Goal: Information Seeking & Learning: Learn about a topic

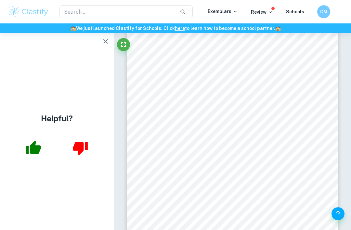
scroll to position [12, 0]
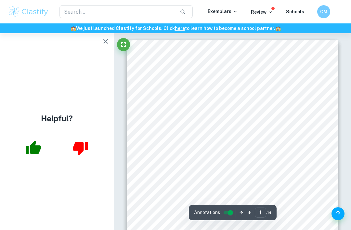
click at [111, 41] on button "button" at bounding box center [105, 41] width 13 height 13
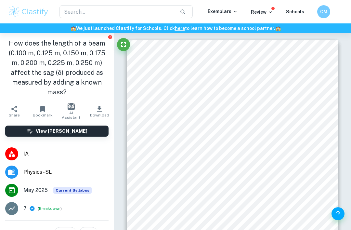
click at [103, 42] on h1 "How does the length of a beam (0.100 m, 0.125 m, 0.150 m, 0.175 m, 0.200 m, 0.2…" at bounding box center [56, 67] width 103 height 58
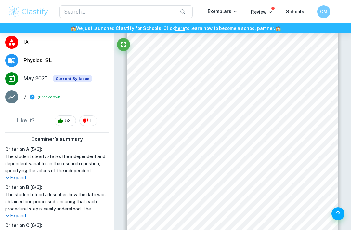
scroll to position [112, 0]
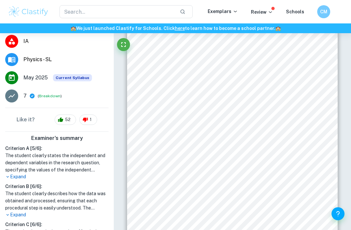
click at [19, 174] on p "Expand" at bounding box center [56, 176] width 103 height 7
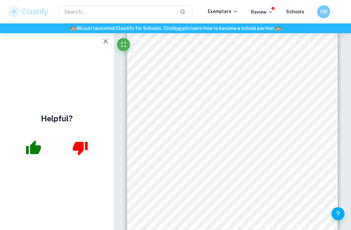
scroll to position [0, 0]
click at [101, 43] on button "button" at bounding box center [105, 41] width 13 height 13
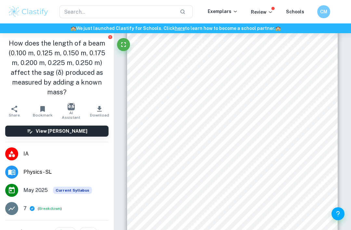
click at [70, 107] on img "button" at bounding box center [71, 106] width 7 height 7
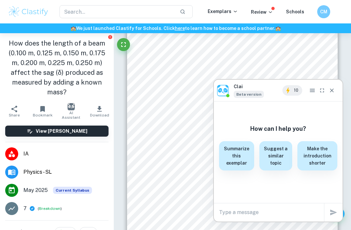
click at [334, 90] on icon "Close" at bounding box center [332, 90] width 6 height 6
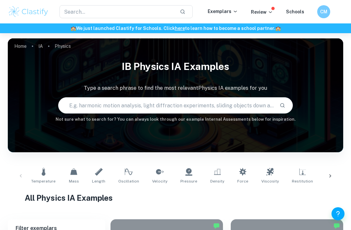
click at [102, 175] on link "Length" at bounding box center [98, 175] width 19 height 21
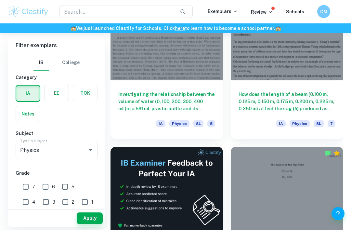
scroll to position [223, 0]
click at [137, 106] on h6 "Investigating the relationship between the volume of water (0, 100, 200, 300, 4…" at bounding box center [166, 101] width 97 height 21
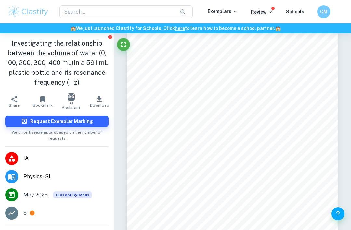
click at [23, 154] on li "IA" at bounding box center [57, 158] width 114 height 18
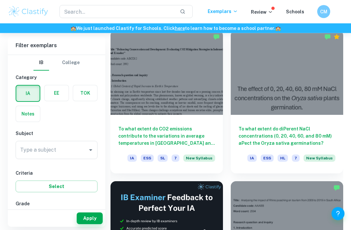
click at [27, 213] on input "7" at bounding box center [25, 217] width 13 height 13
checkbox input "true"
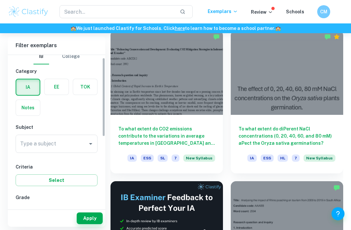
click at [22, 181] on button "Select" at bounding box center [57, 180] width 82 height 12
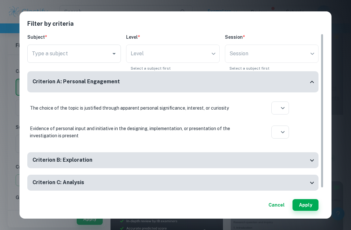
scroll to position [180, 0]
click at [45, 83] on h6 "Criterion A: Personal Engagement" at bounding box center [75, 82] width 87 height 8
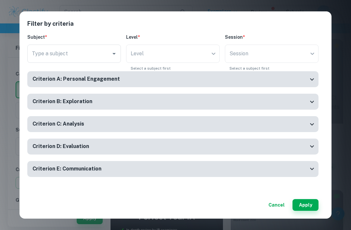
click at [45, 85] on div "Criterion A: Personal Engagement" at bounding box center [172, 79] width 291 height 16
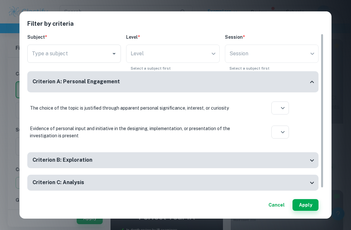
click at [281, 133] on icon at bounding box center [280, 133] width 6 height 6
type input "yes"
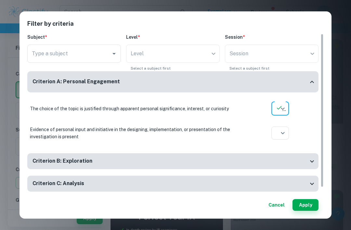
click at [281, 157] on icon at bounding box center [280, 158] width 6 height 6
type input "yes"
click at [39, 57] on div "Type a subject Type a subject" at bounding box center [74, 54] width 94 height 18
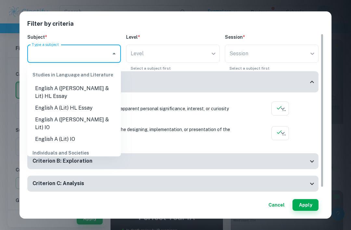
click at [182, 56] on div "​" at bounding box center [173, 54] width 94 height 18
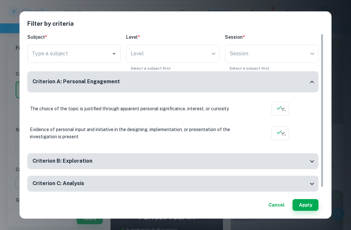
click at [179, 58] on div "​" at bounding box center [173, 54] width 94 height 18
click at [210, 56] on div "​" at bounding box center [173, 54] width 94 height 18
click at [218, 58] on div "​" at bounding box center [173, 54] width 94 height 18
click at [197, 60] on div "​" at bounding box center [173, 54] width 94 height 18
click at [164, 53] on div "​" at bounding box center [173, 54] width 94 height 18
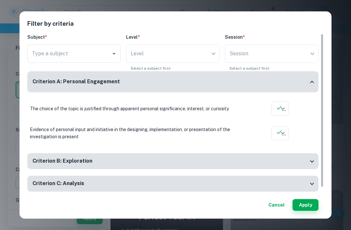
click at [129, 56] on div "​" at bounding box center [173, 54] width 94 height 18
click at [281, 211] on button "Cancel" at bounding box center [276, 205] width 21 height 12
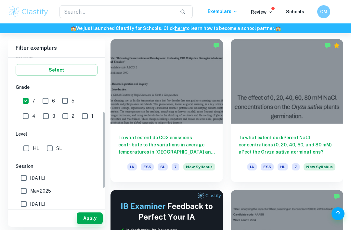
scroll to position [119, 0]
click at [50, 147] on input "SL" at bounding box center [49, 147] width 13 height 13
checkbox input "true"
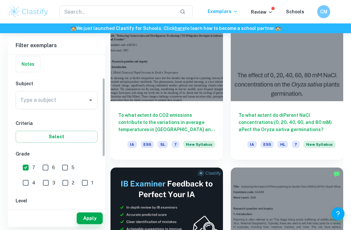
scroll to position [50, 0]
click at [85, 224] on button "Apply" at bounding box center [90, 218] width 26 height 12
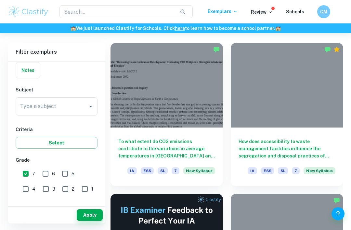
scroll to position [173, 0]
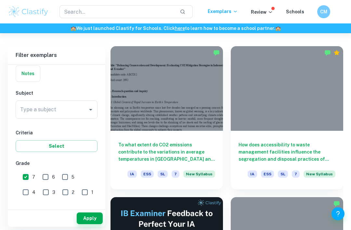
click at [27, 115] on input "Type a subject" at bounding box center [52, 109] width 66 height 12
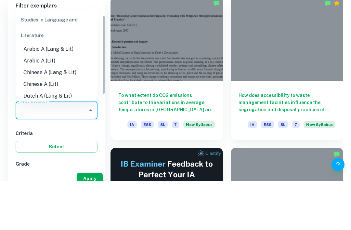
scroll to position [0, 0]
click at [40, 153] on input "Type a subject" at bounding box center [52, 159] width 66 height 12
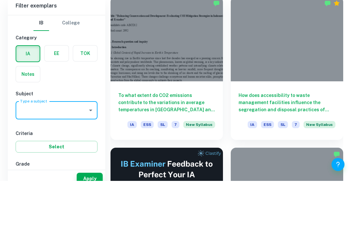
click at [96, 150] on div "Type a subject" at bounding box center [57, 159] width 82 height 18
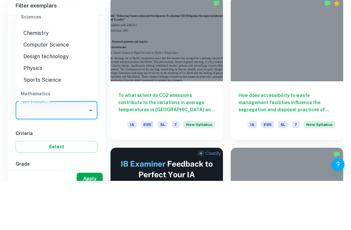
scroll to position [811, 0]
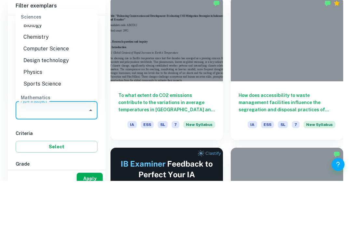
click at [32, 116] on li "Physics" at bounding box center [57, 122] width 82 height 12
type input "Physics"
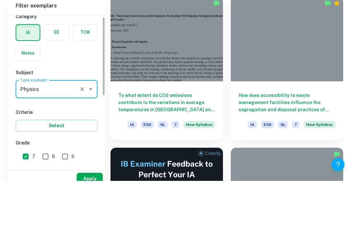
scroll to position [30, 0]
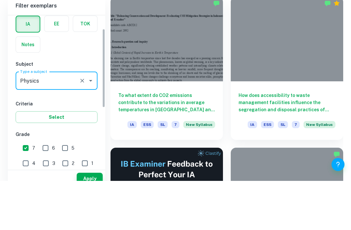
click at [76, 149] on h6 "Criteria" at bounding box center [57, 152] width 82 height 7
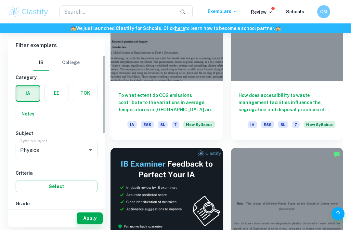
scroll to position [0, 0]
click at [86, 224] on button "Apply" at bounding box center [90, 218] width 26 height 12
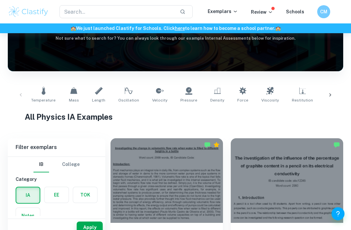
scroll to position [83, 0]
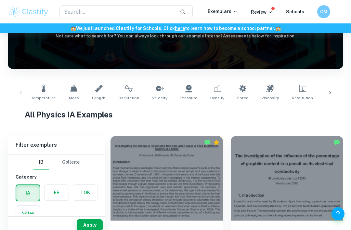
click at [155, 96] on span "Velocity" at bounding box center [159, 98] width 15 height 6
type input "Velocity"
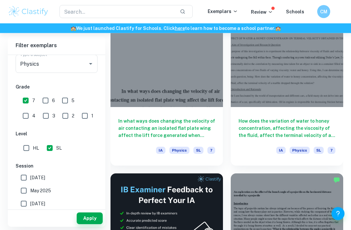
scroll to position [197, 0]
click at [139, 125] on h6 "In what ways does changing the velocity of air contacting an isolated flat plat…" at bounding box center [166, 127] width 97 height 21
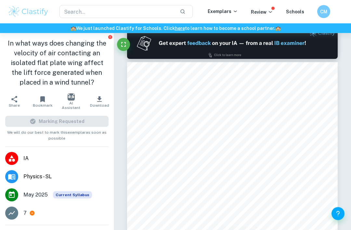
scroll to position [288, 0]
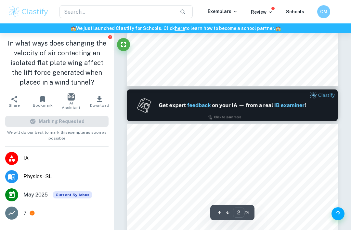
type input "1"
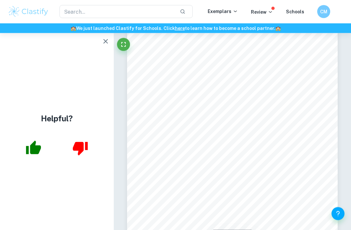
scroll to position [20, 0]
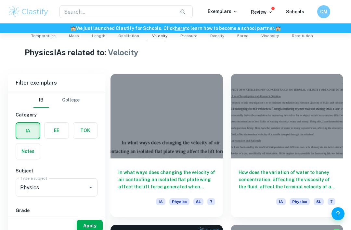
scroll to position [160, 0]
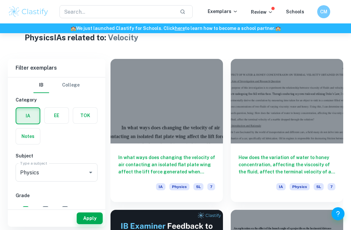
click at [258, 169] on h6 "How does the variation of water to honey concentration, affecting the viscosity…" at bounding box center [287, 164] width 97 height 21
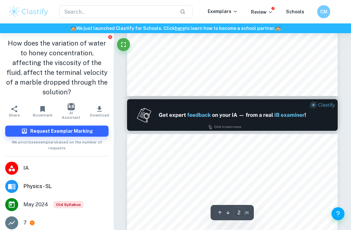
type input "1"
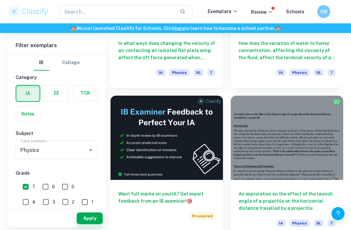
scroll to position [274, 0]
click at [258, 203] on h6 "An exploration on the effect of the launch angle of a projectile on the horizon…" at bounding box center [287, 200] width 97 height 21
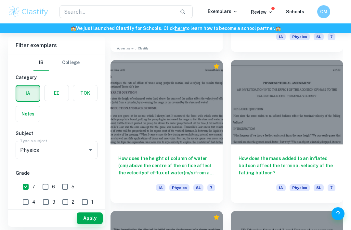
scroll to position [461, 0]
click at [134, 144] on div "How does the height of column of water (cm) above the centre of the orifice aff…" at bounding box center [166, 173] width 112 height 58
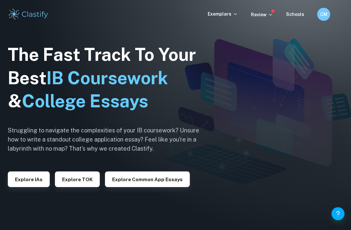
click at [22, 185] on button "Explore IAs" at bounding box center [29, 179] width 42 height 16
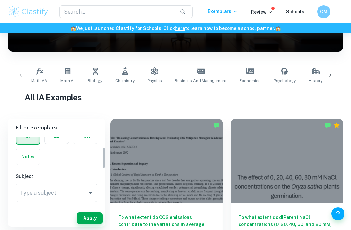
scroll to position [40, 0]
click at [147, 70] on link "Physics" at bounding box center [154, 75] width 19 height 21
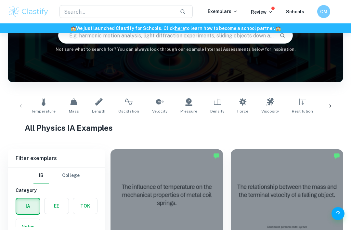
scroll to position [94, 0]
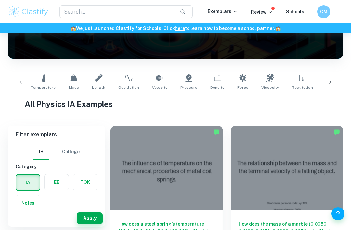
click at [95, 80] on icon at bounding box center [99, 78] width 8 height 8
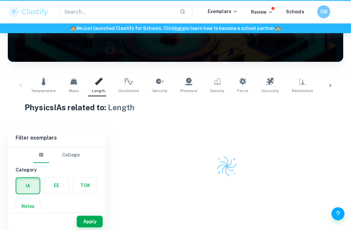
type input "Length"
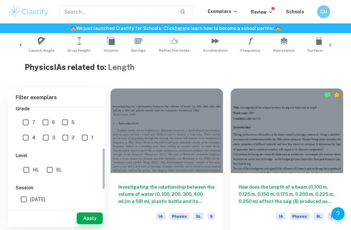
scroll to position [116, 0]
click at [27, 121] on input "7" at bounding box center [25, 122] width 13 height 13
checkbox input "true"
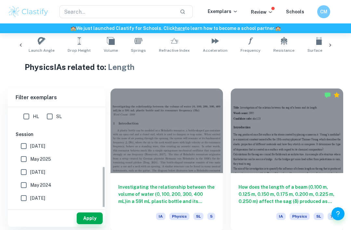
click at [51, 117] on input "SL" at bounding box center [49, 116] width 13 height 13
checkbox input "true"
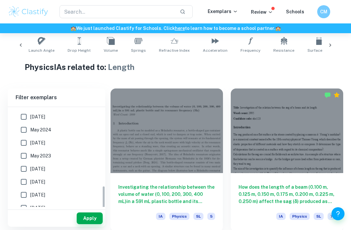
scroll to position [225, 0]
click at [89, 224] on button "Apply" at bounding box center [90, 218] width 26 height 12
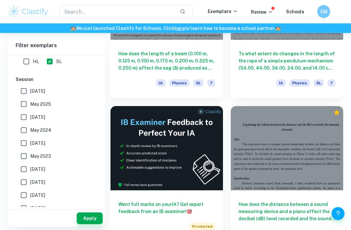
scroll to position [264, 0]
